Goal: Transaction & Acquisition: Book appointment/travel/reservation

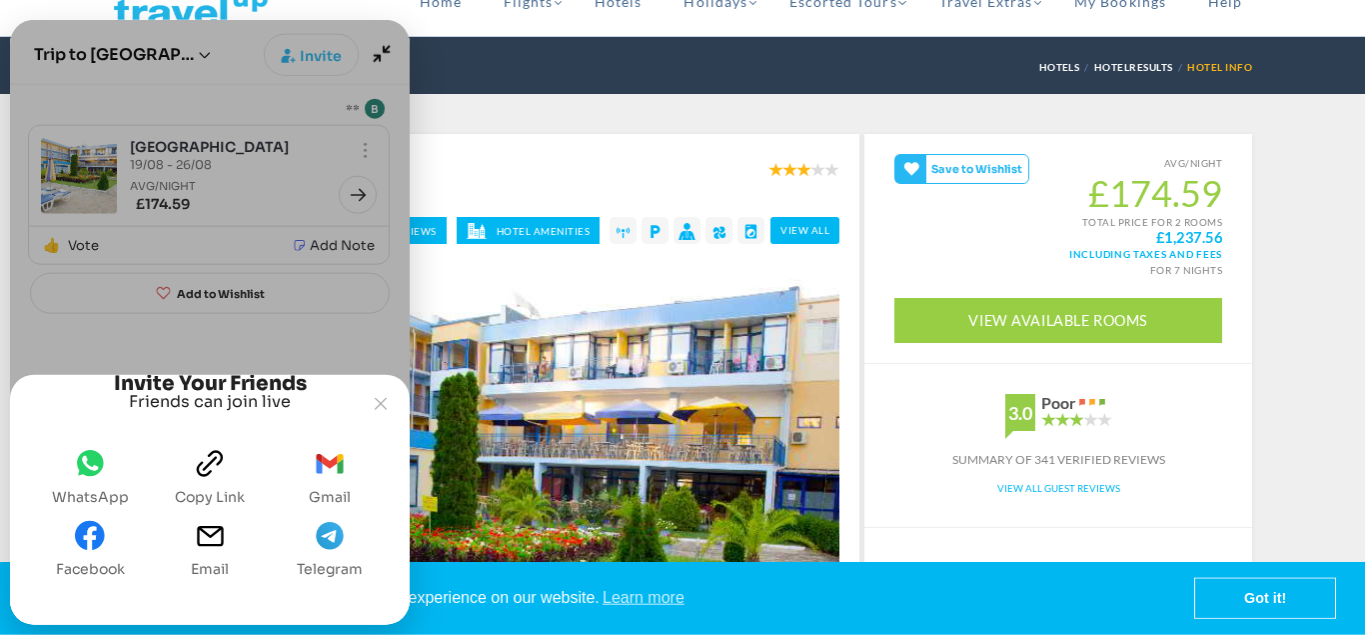
scroll to position [62, 0]
click at [98, 466] on icon "WhatsApp" at bounding box center [90, 463] width 27 height 26
click at [383, 398] on icon "Joyned Window" at bounding box center [381, 404] width 12 height 12
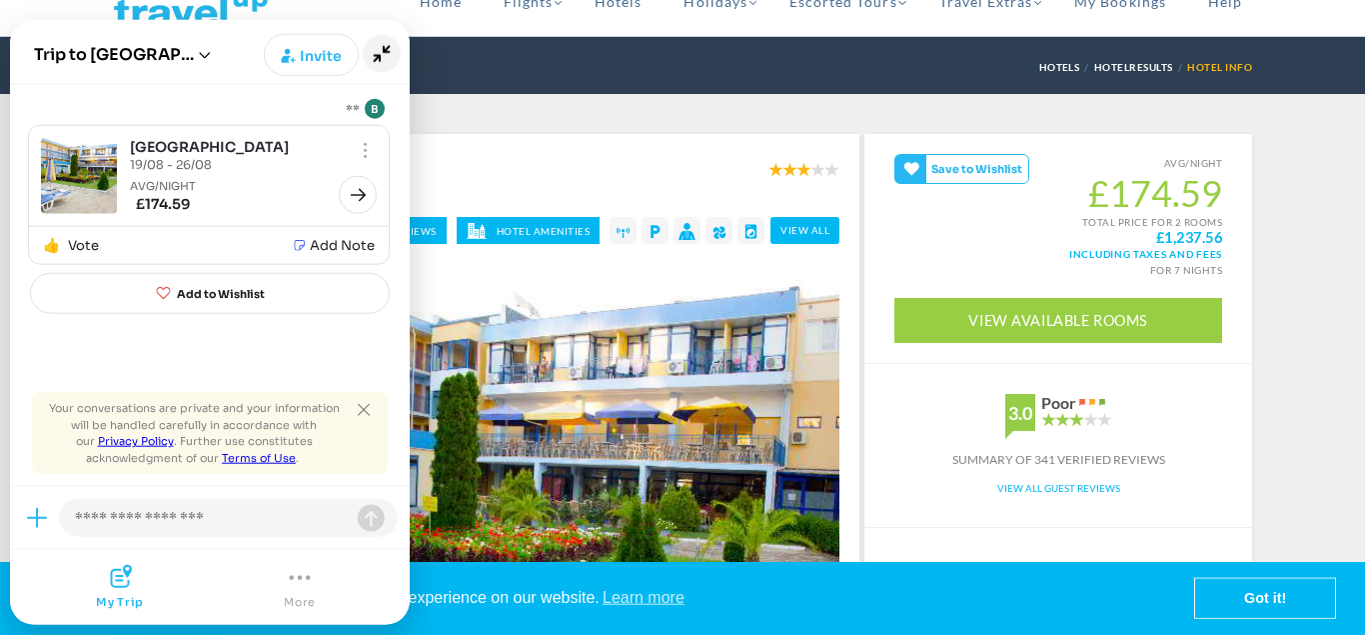
click at [385, 56] on icon "Minimize" at bounding box center [382, 54] width 38 height 38
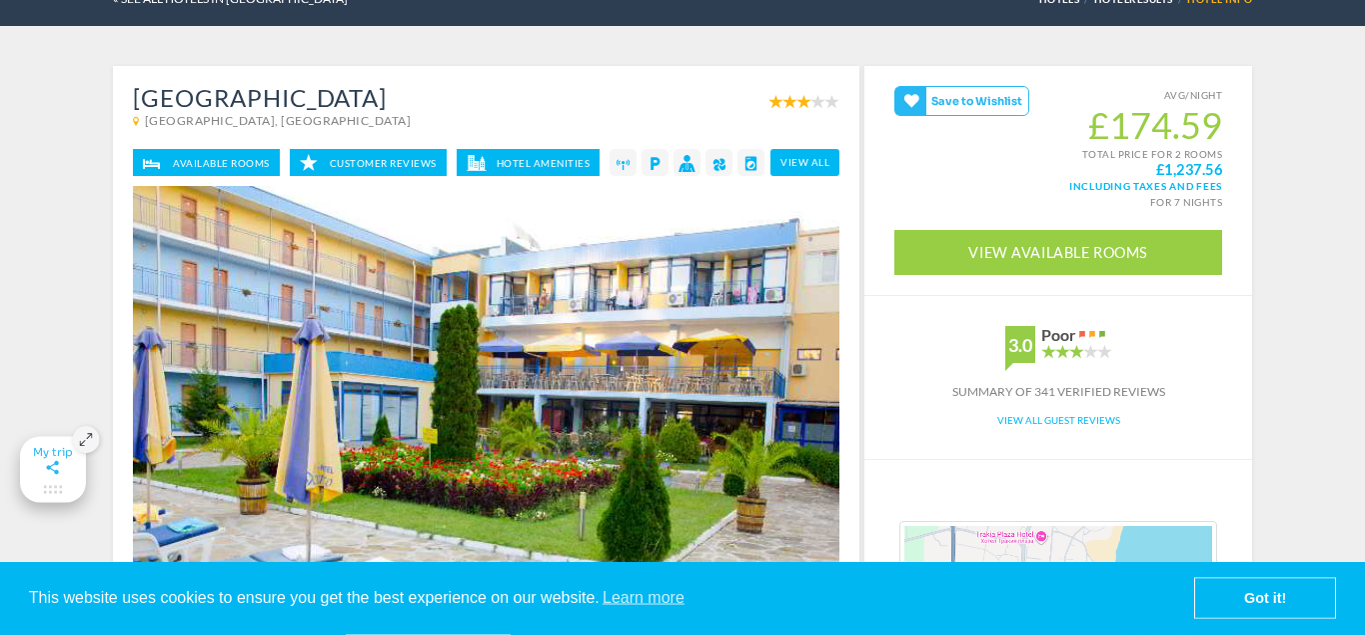
scroll to position [140, 0]
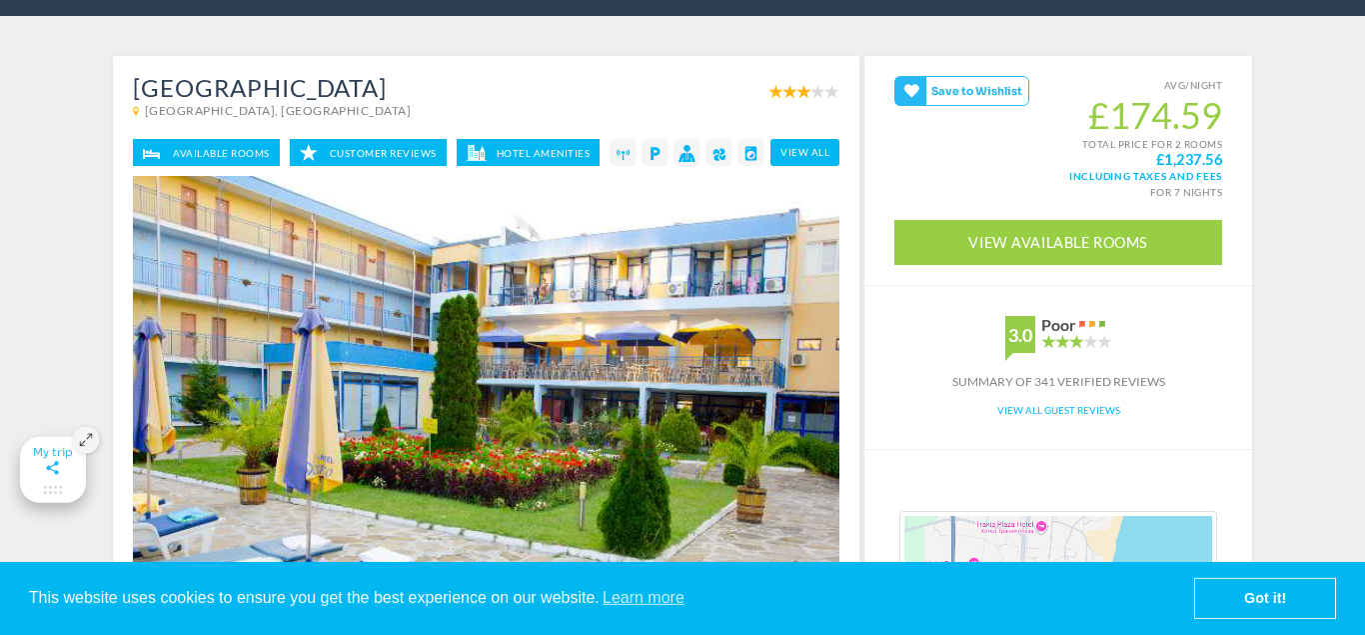
click at [54, 474] on icon "Maximize" at bounding box center [53, 468] width 21 height 18
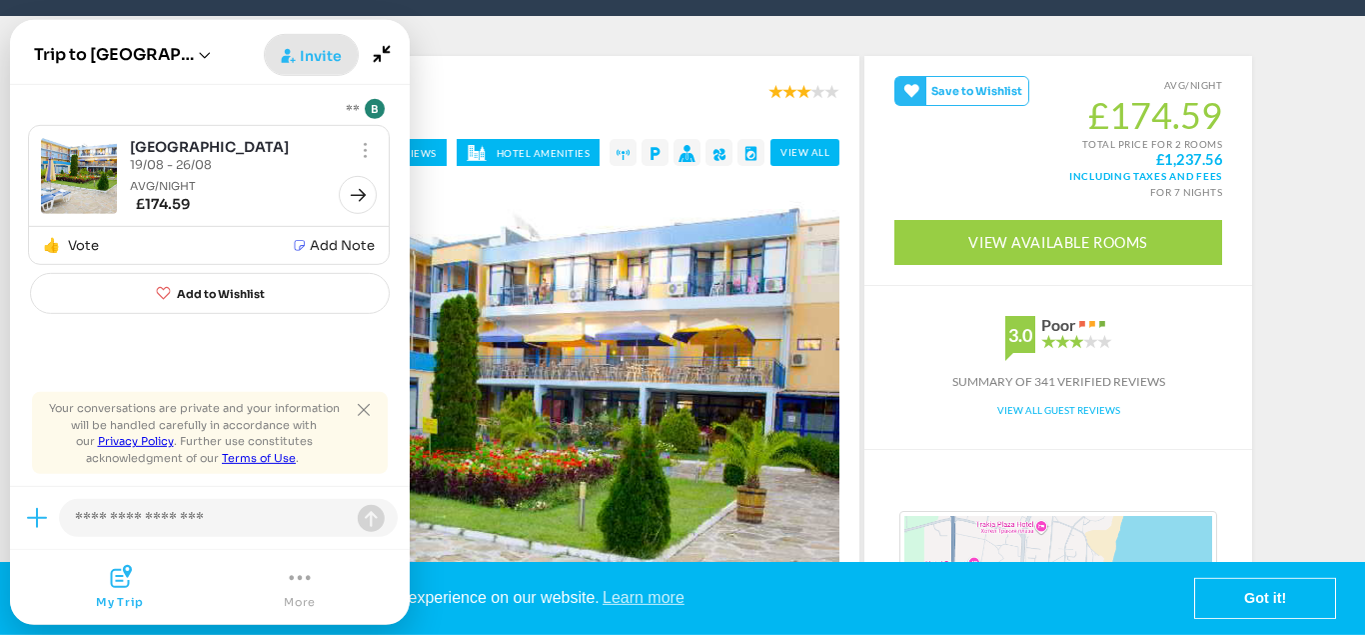
click at [317, 64] on span "Invite" at bounding box center [321, 56] width 42 height 20
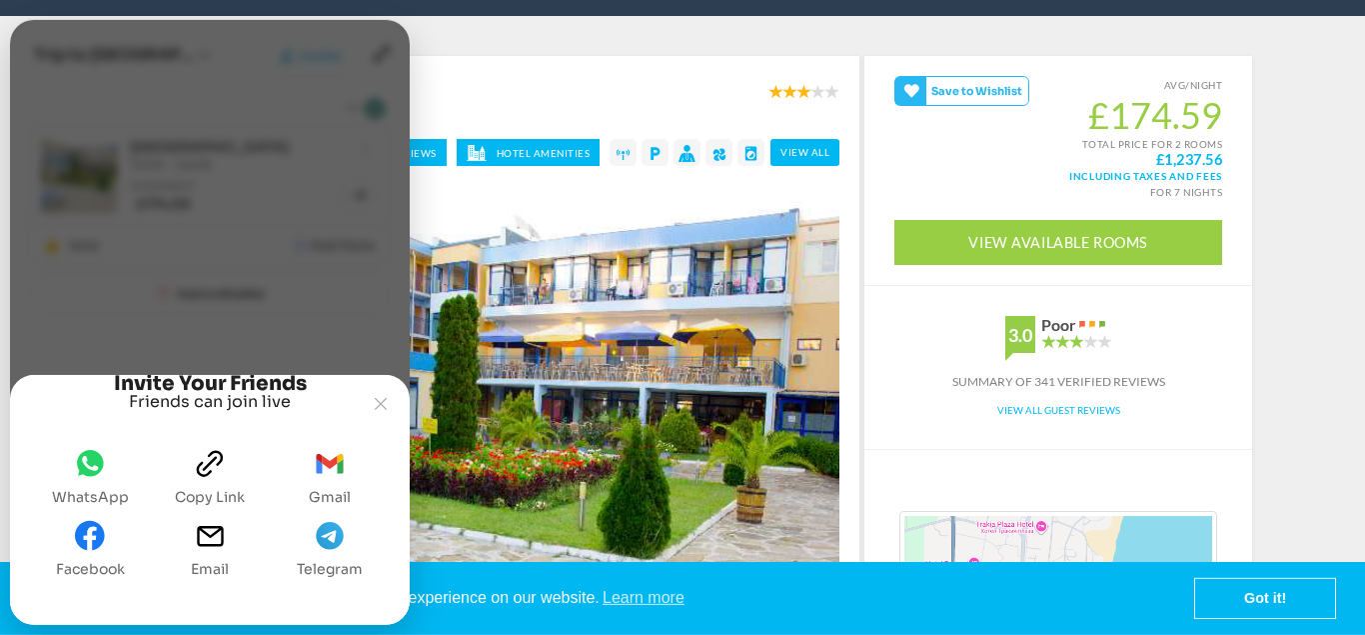
click at [217, 464] on icon "Copy link" at bounding box center [210, 464] width 26 height 26
click at [92, 471] on icon "WhatsApp" at bounding box center [90, 463] width 27 height 26
click at [381, 398] on icon "Joyned Window" at bounding box center [381, 404] width 12 height 12
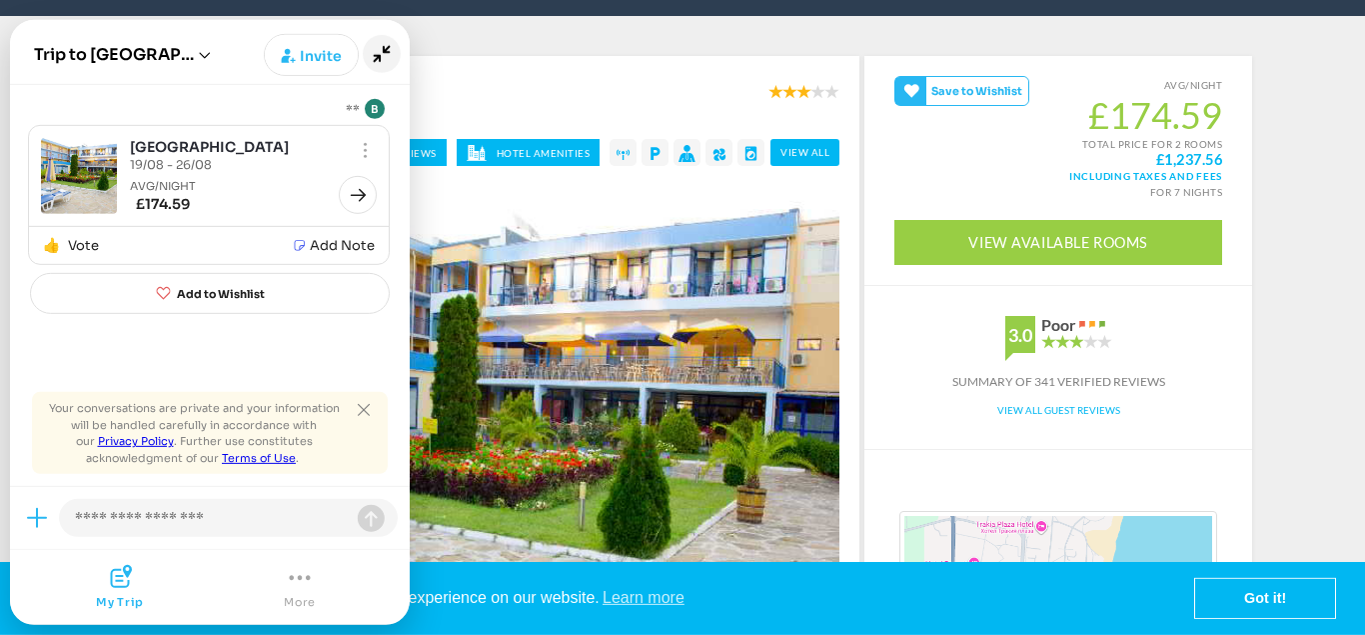
click at [380, 53] on icon "Minimize" at bounding box center [382, 54] width 38 height 38
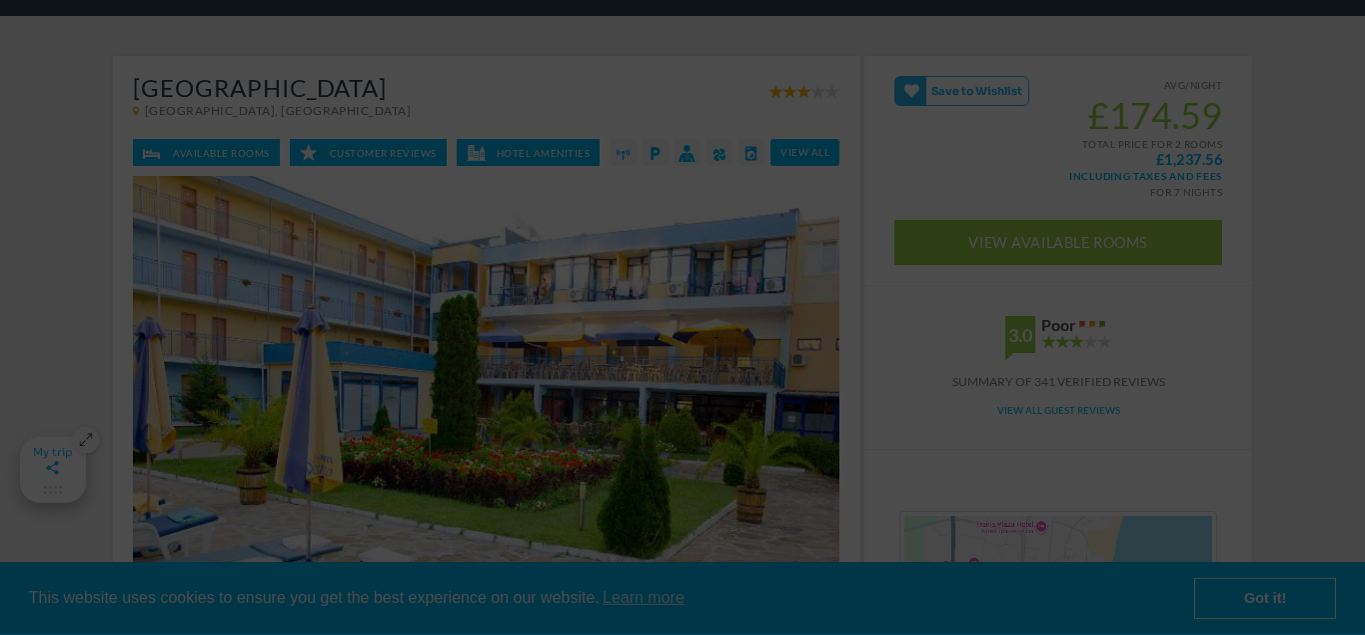
click at [433, 68] on yld-tag-host-campaign "Overlay" at bounding box center [433, 68] width 0 height 0
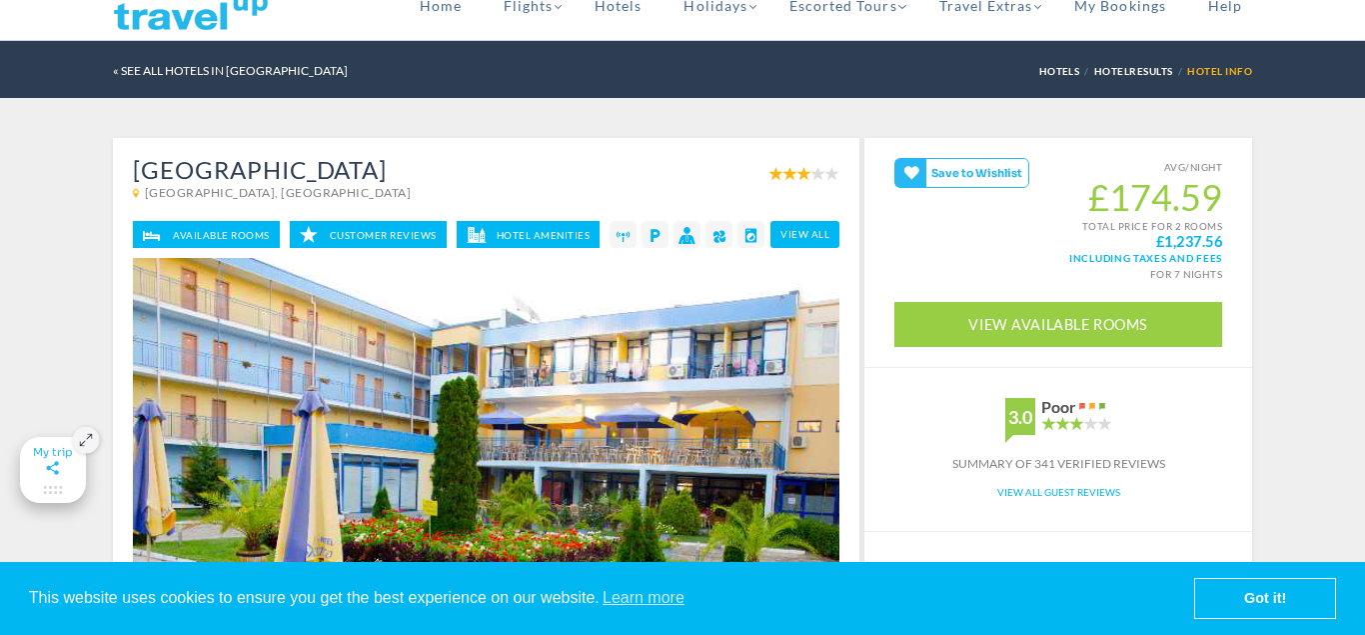
scroll to position [0, 0]
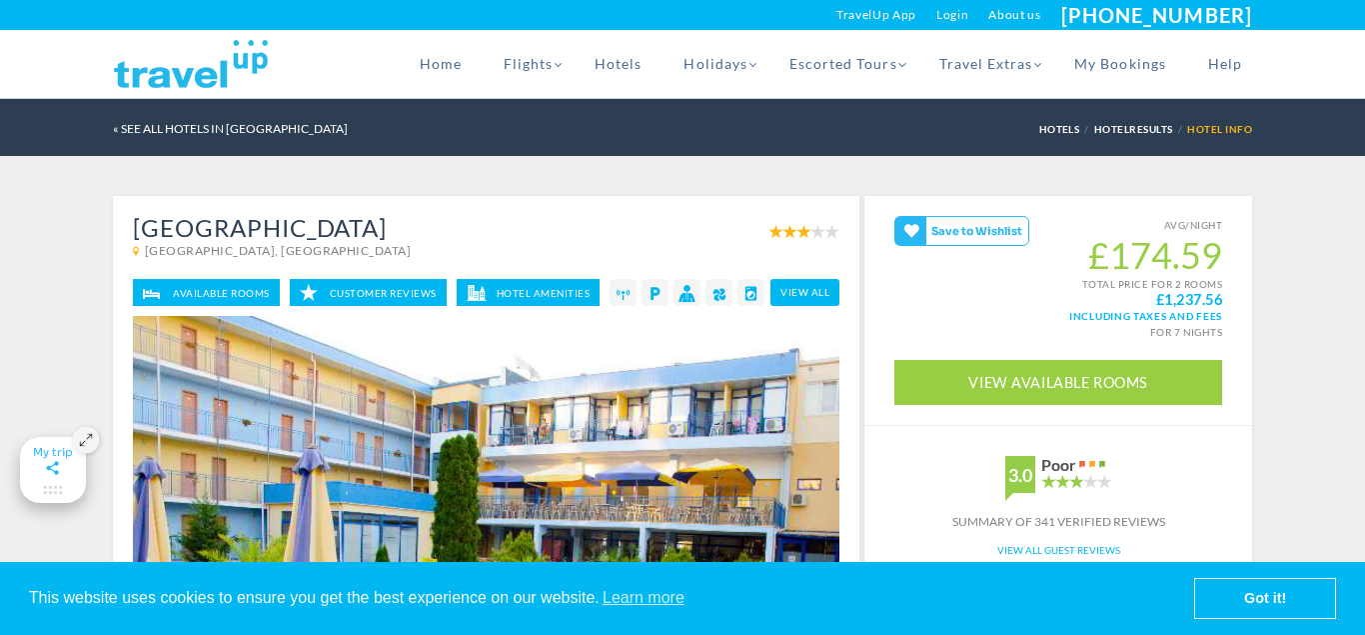
click at [56, 470] on icon "Maximize" at bounding box center [53, 468] width 21 height 18
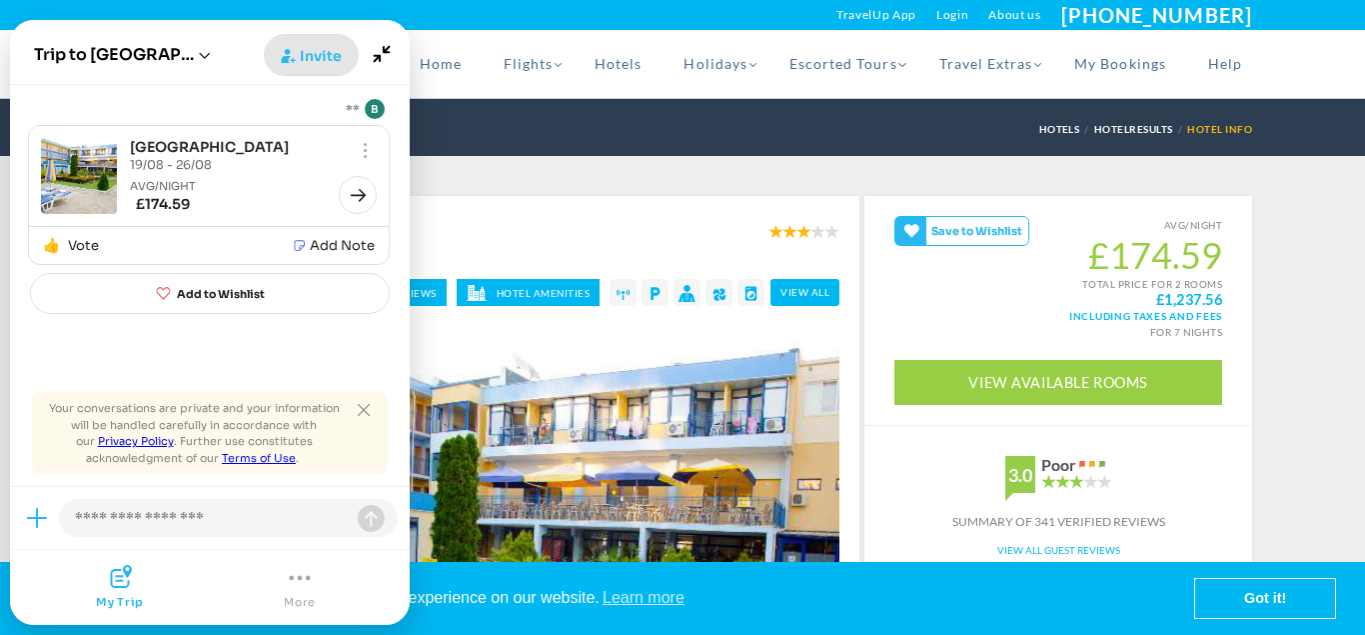
click at [316, 53] on span "Invite" at bounding box center [321, 56] width 42 height 20
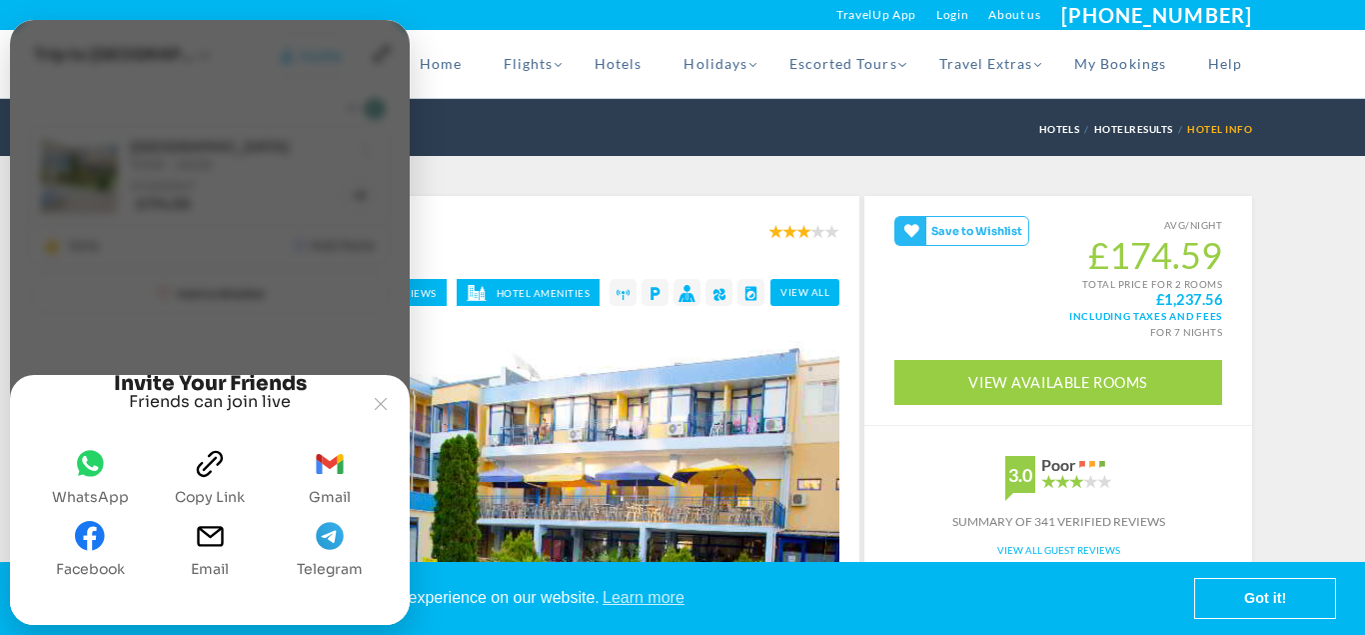
click at [332, 468] on icon "gmail" at bounding box center [330, 464] width 30 height 30
click at [381, 398] on icon "Joyned Window" at bounding box center [381, 404] width 12 height 12
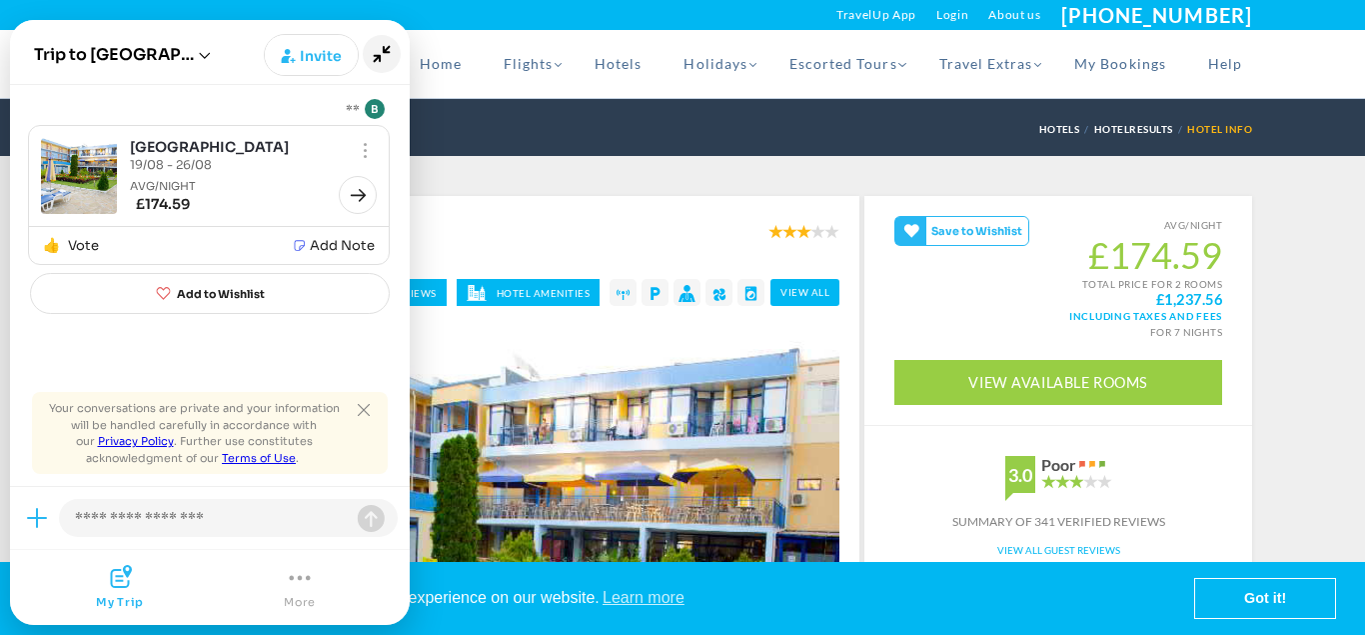
click at [377, 55] on icon "Minimize" at bounding box center [382, 54] width 17 height 17
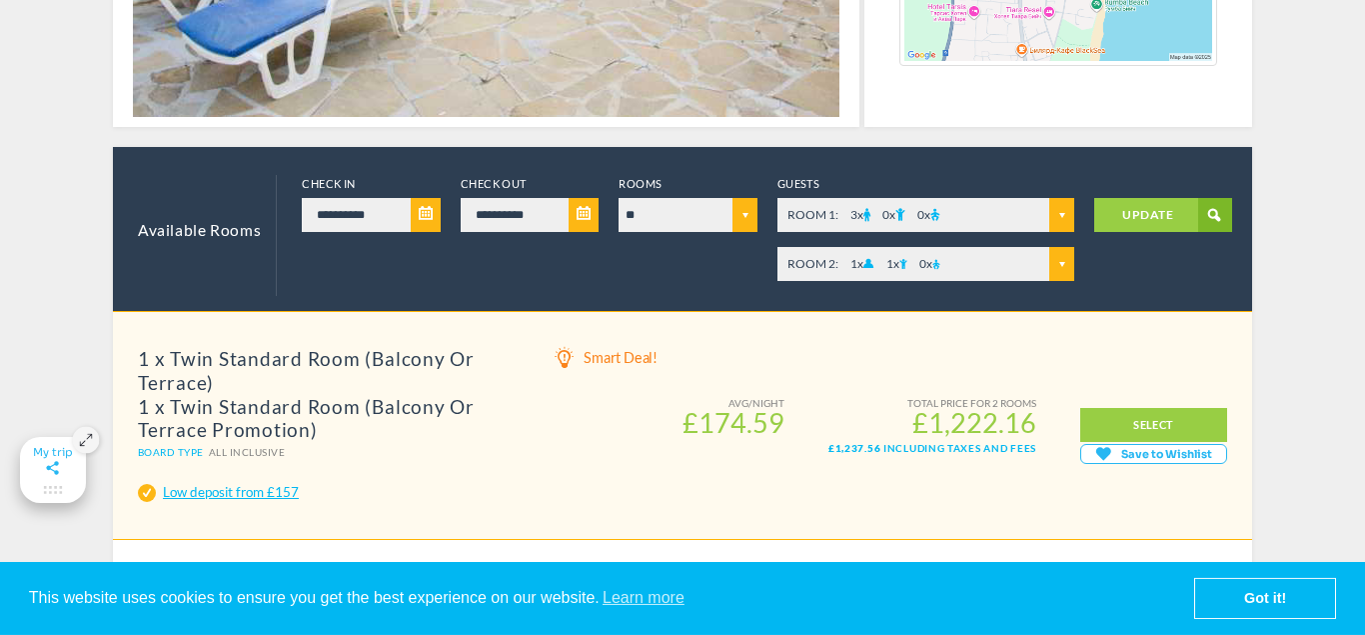
scroll to position [743, 0]
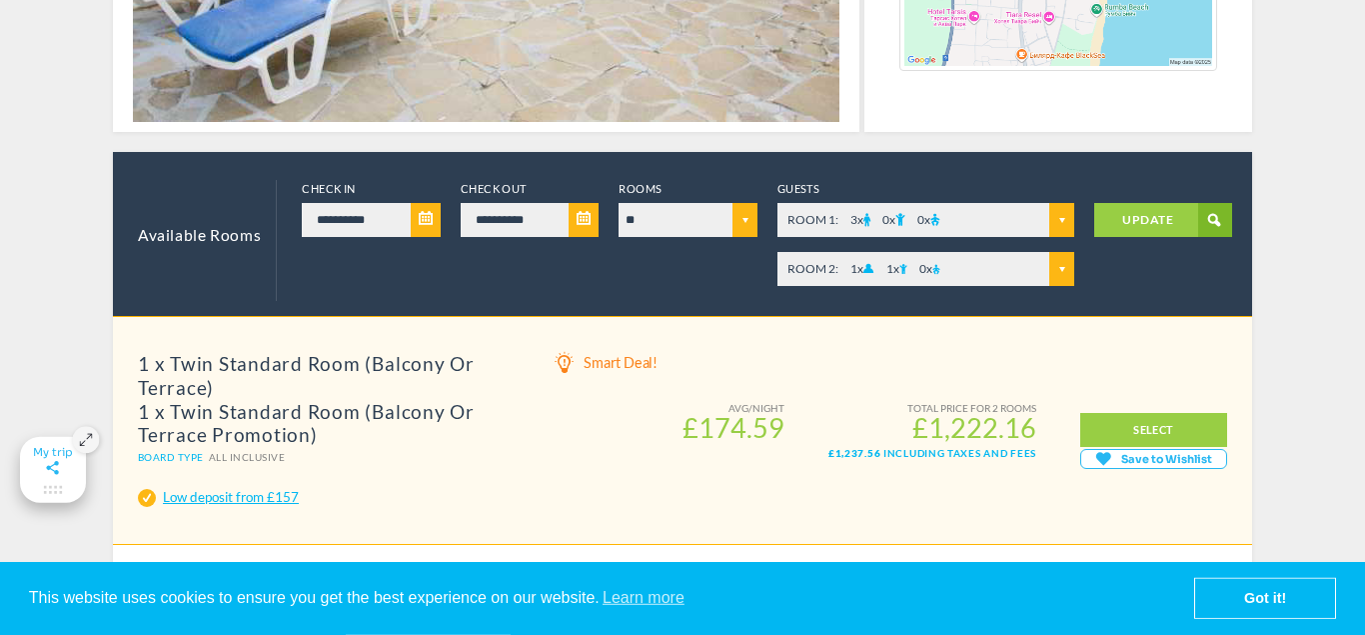
click at [1107, 480] on icon at bounding box center [1103, 487] width 15 height 15
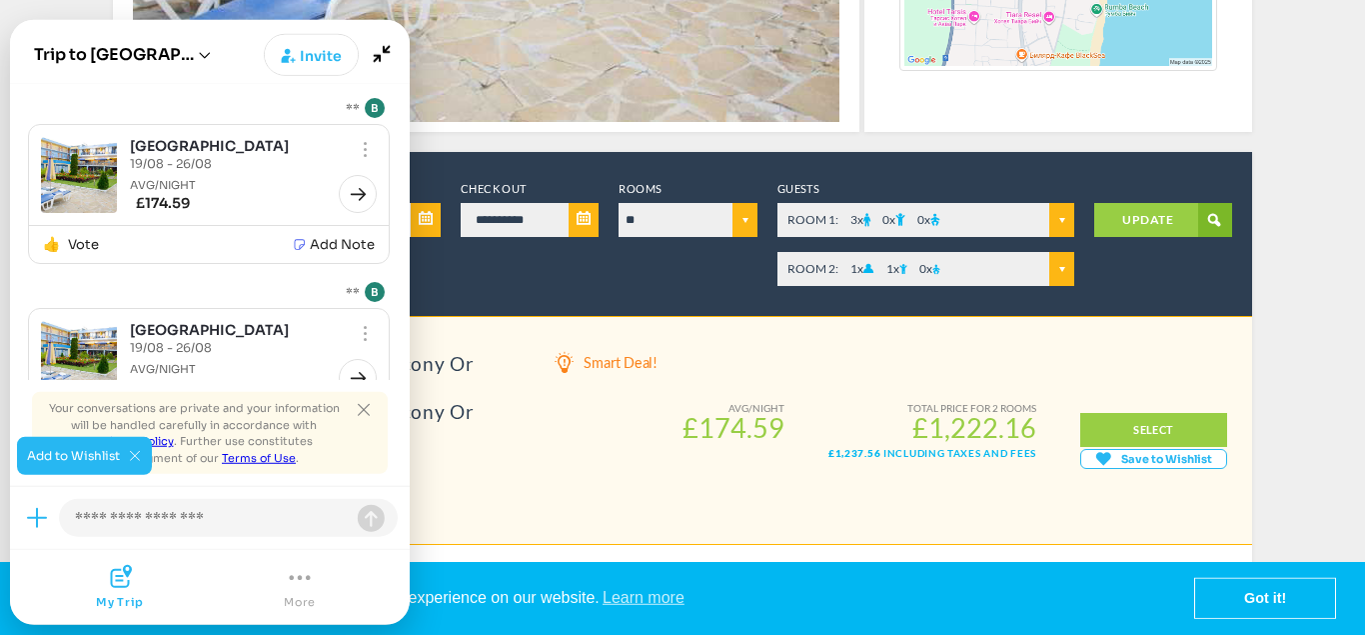
scroll to position [73, 0]
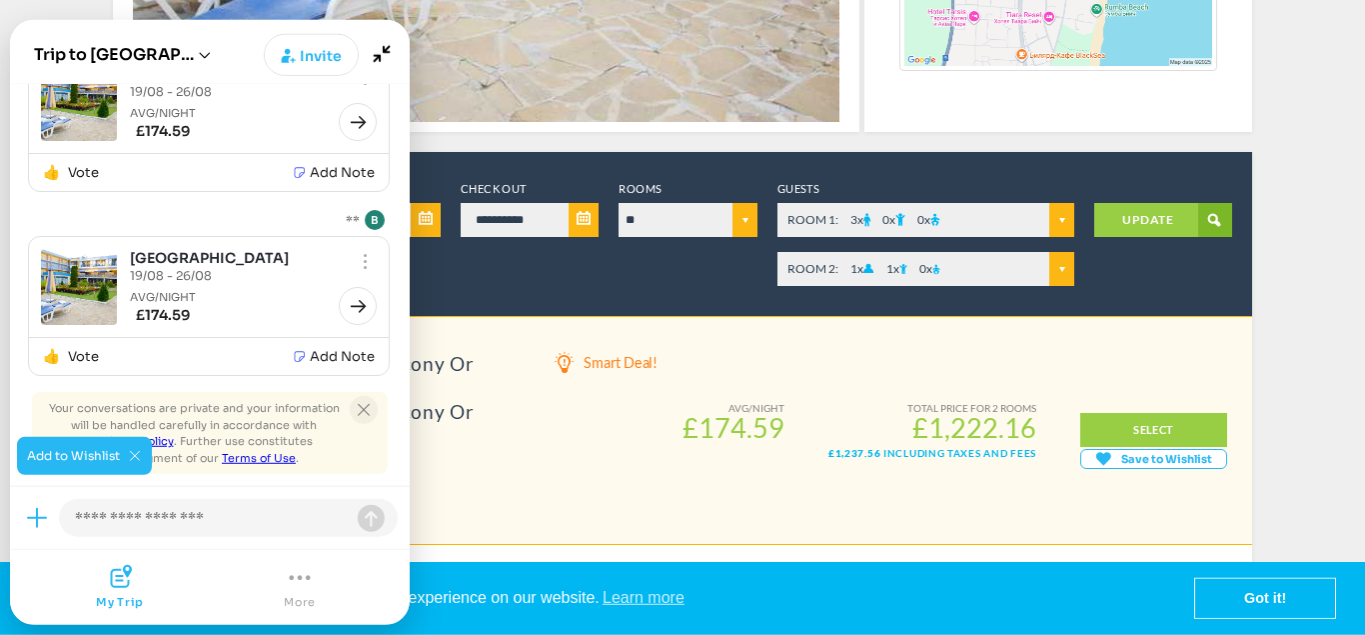
click at [364, 410] on icon "Close tooltip" at bounding box center [364, 410] width 12 height 12
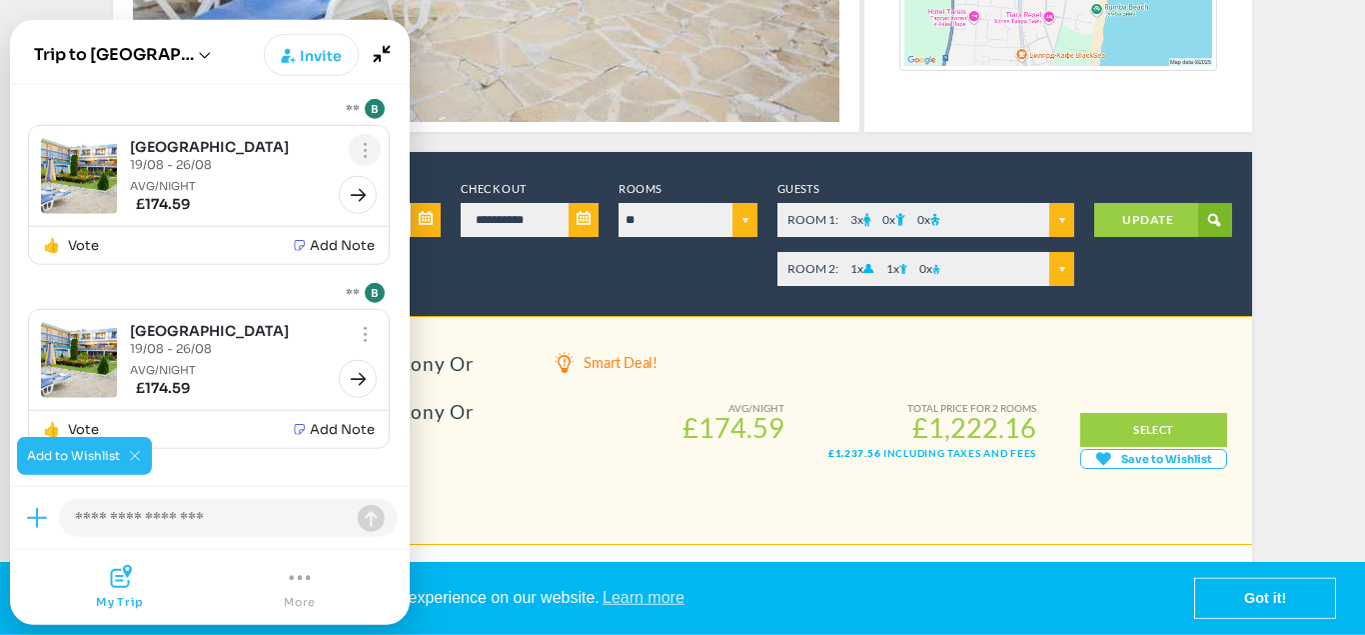
click at [365, 139] on div "Show menu" at bounding box center [365, 150] width 10 height 23
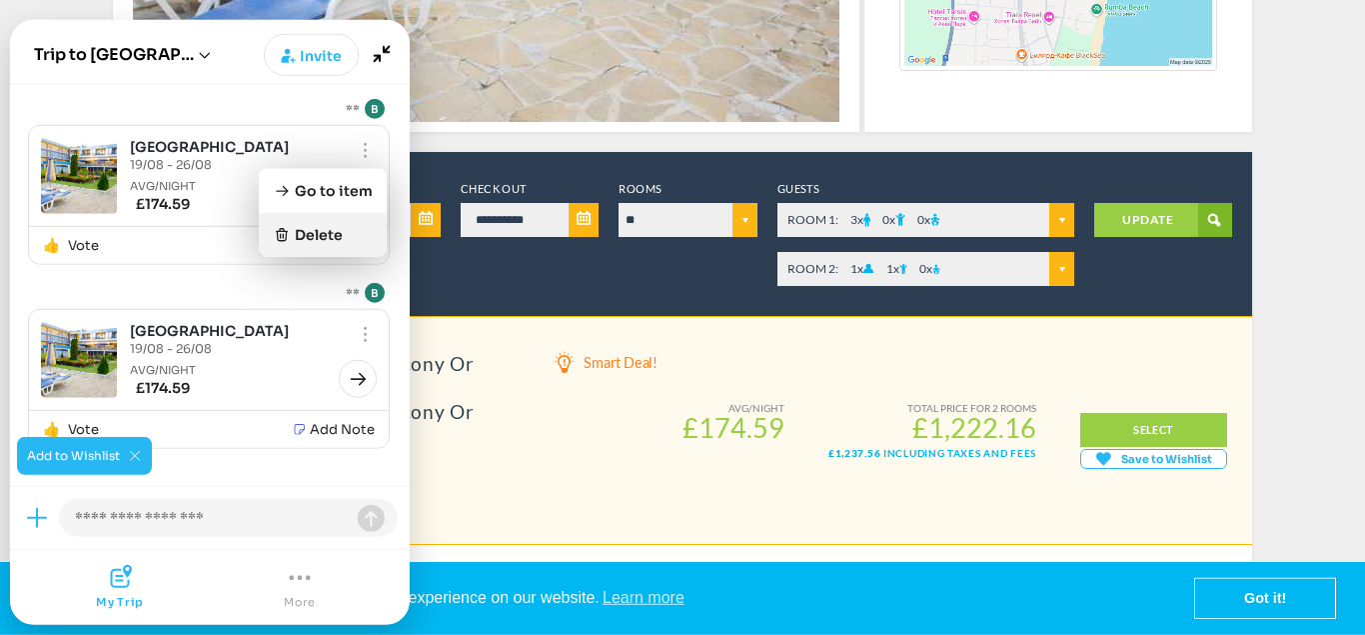
click at [336, 238] on span "Delete" at bounding box center [319, 235] width 48 height 20
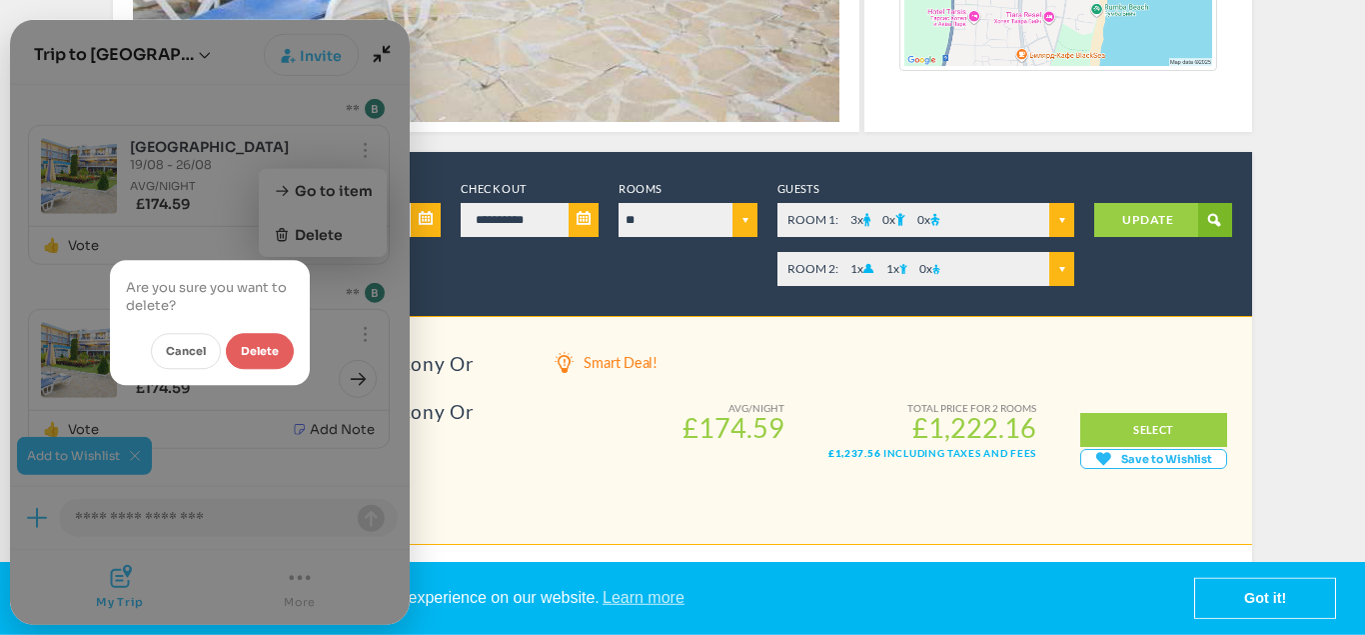
click at [261, 351] on button "Delete" at bounding box center [260, 351] width 68 height 36
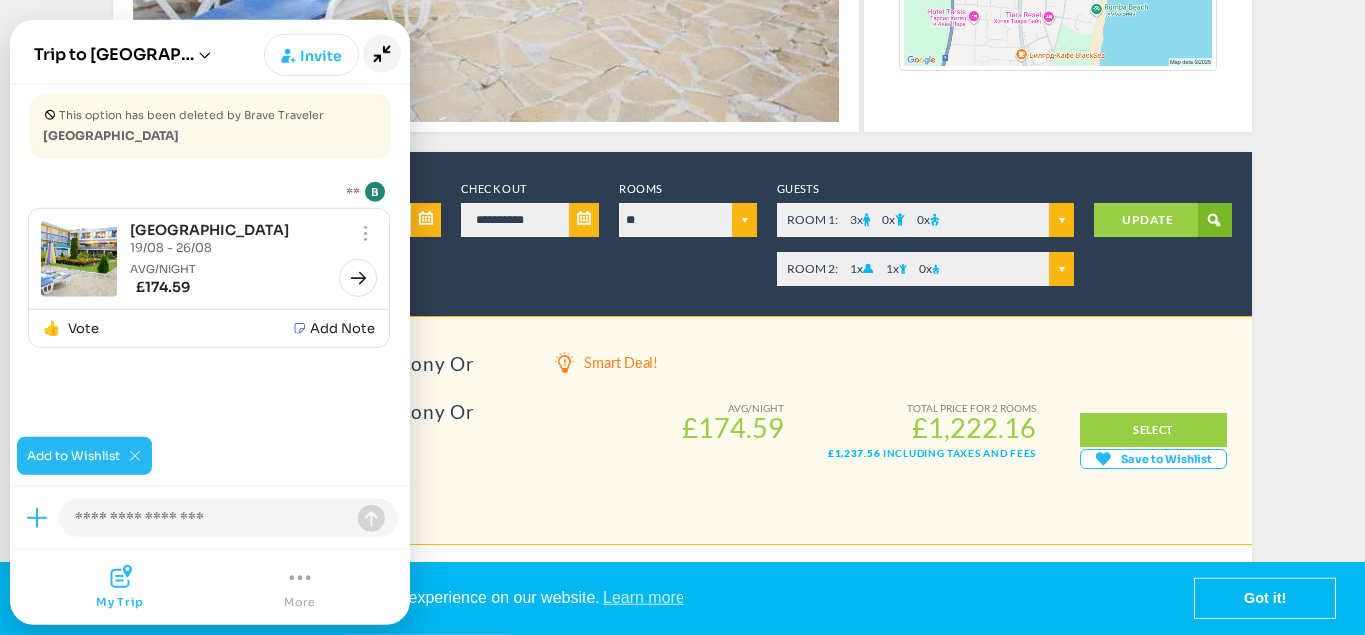
click at [374, 55] on icon "Minimize" at bounding box center [382, 54] width 17 height 17
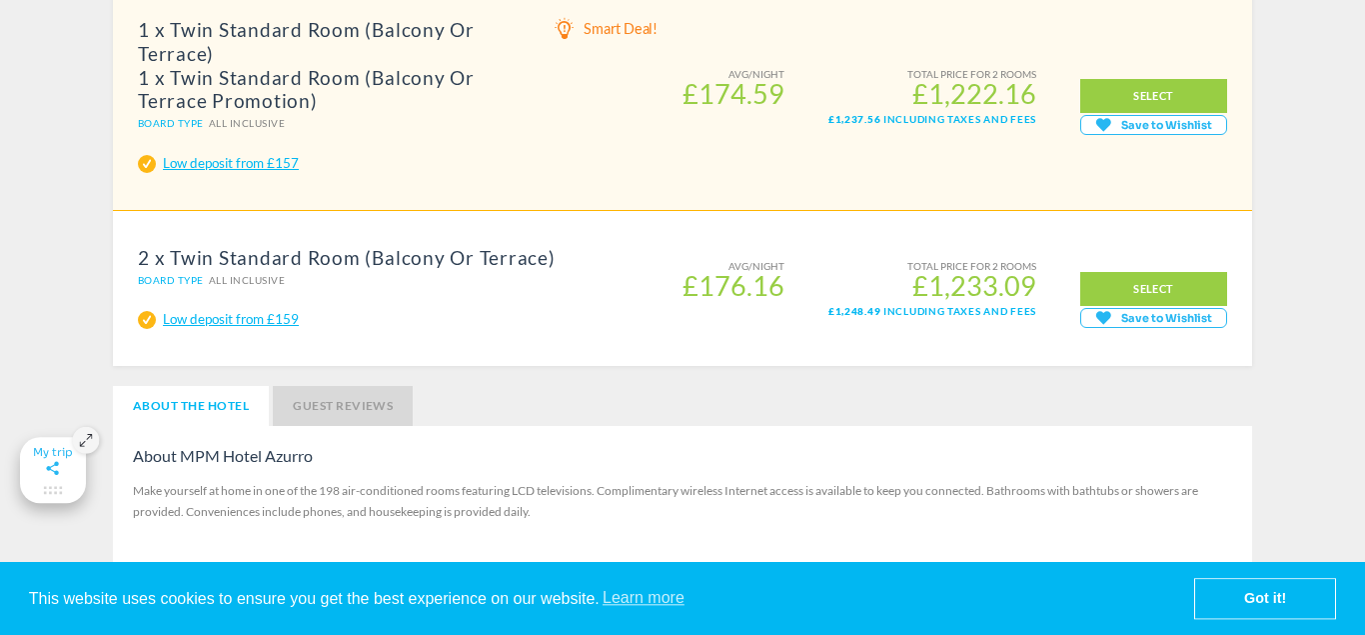
scroll to position [970, 0]
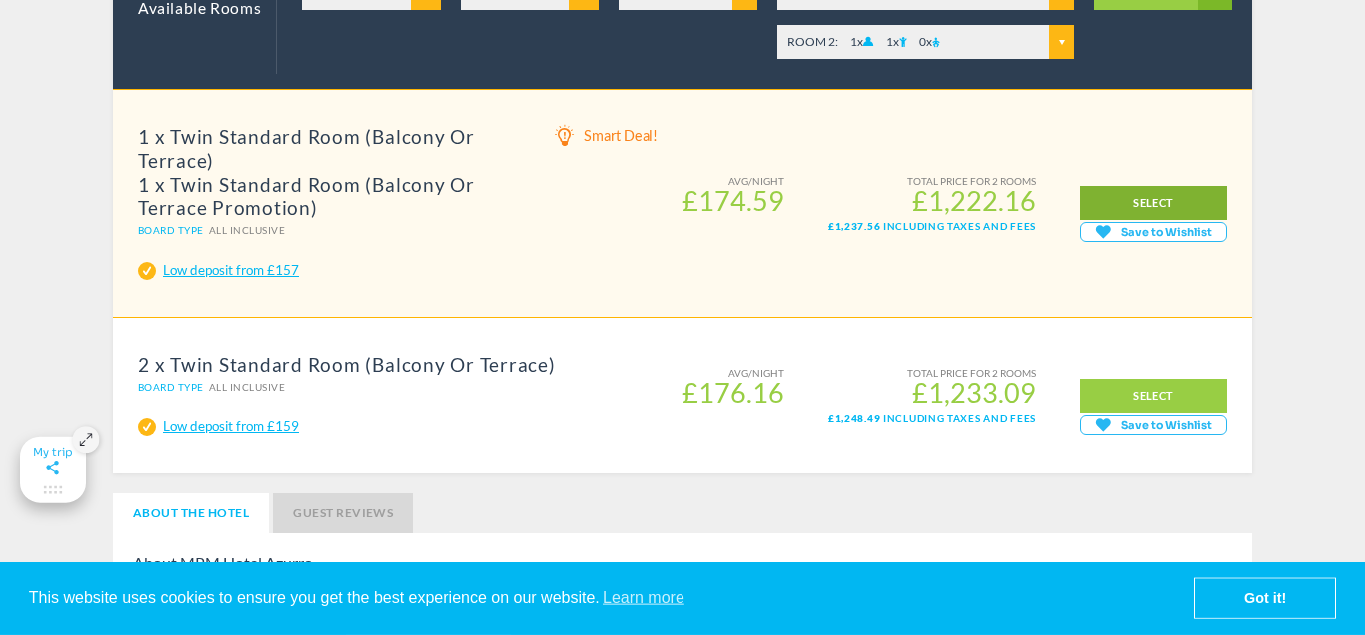
click at [1153, 210] on link "SELECT" at bounding box center [1153, 203] width 147 height 34
